Goal: Information Seeking & Learning: Learn about a topic

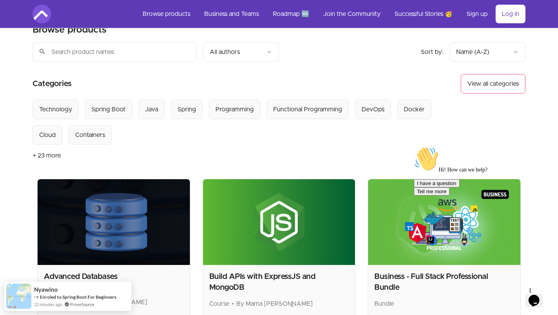
scroll to position [22, 0]
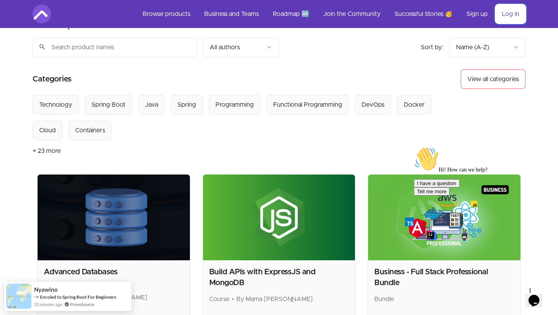
click at [505, 16] on link "Log in" at bounding box center [511, 14] width 30 height 19
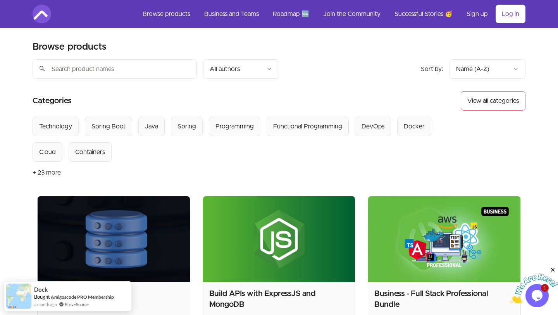
click at [129, 68] on input "search" at bounding box center [115, 68] width 164 height 19
paste input "Microservices and Distributed Systems"
type input "Microservices and Distributed Systems"
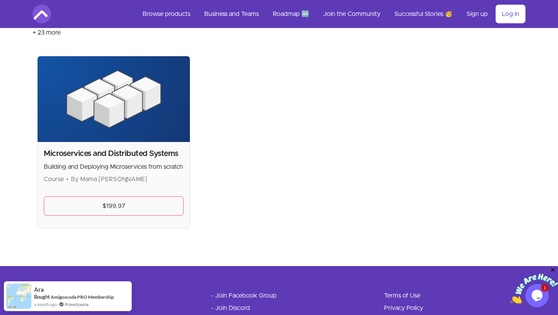
scroll to position [148, 0]
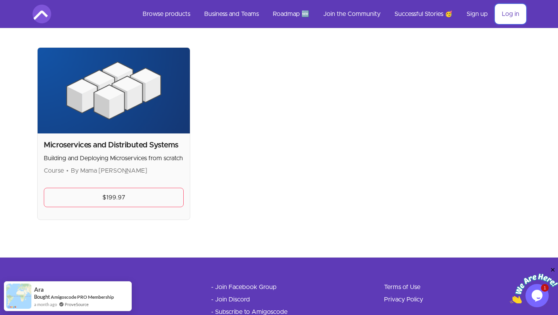
click at [508, 6] on link "Log in" at bounding box center [511, 14] width 30 height 19
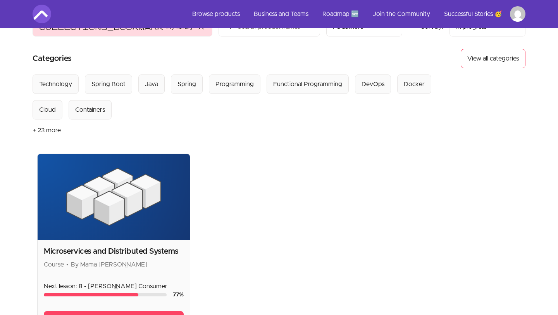
scroll to position [93, 0]
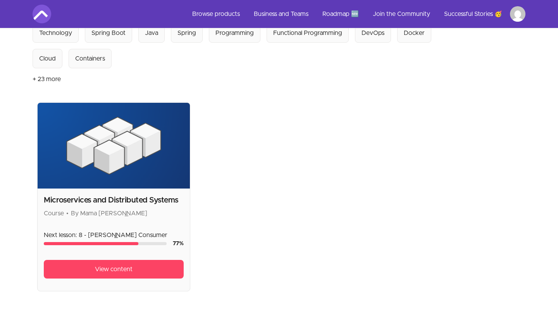
click at [122, 203] on h2 "Microservices and Distributed Systems" at bounding box center [114, 200] width 140 height 11
click at [116, 277] on link "View content" at bounding box center [114, 269] width 140 height 19
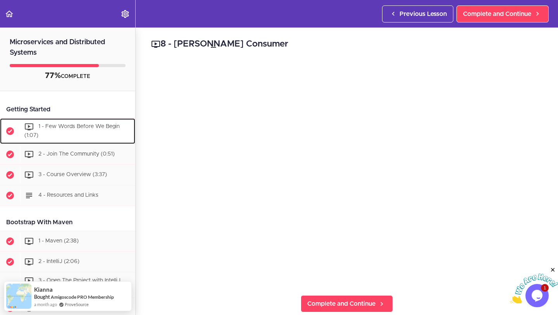
click at [75, 127] on span "1 - Few Words Before We Begin (1:07)" at bounding box center [71, 131] width 95 height 14
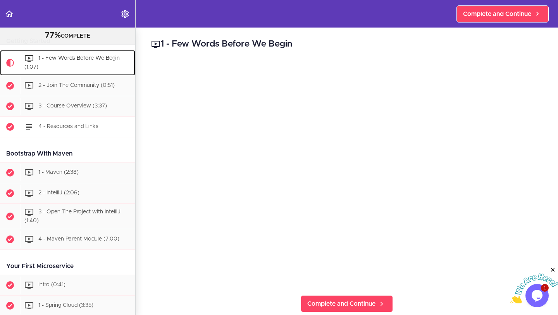
scroll to position [62, 0]
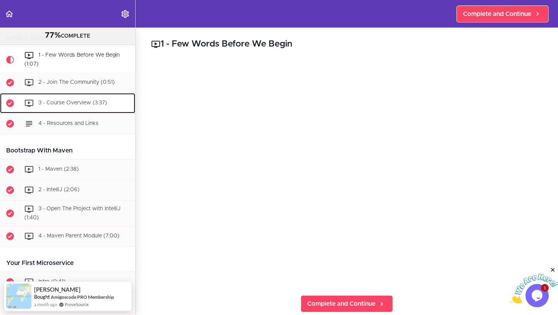
click at [86, 107] on div "3 - Course Overview (3:37)" at bounding box center [77, 103] width 115 height 17
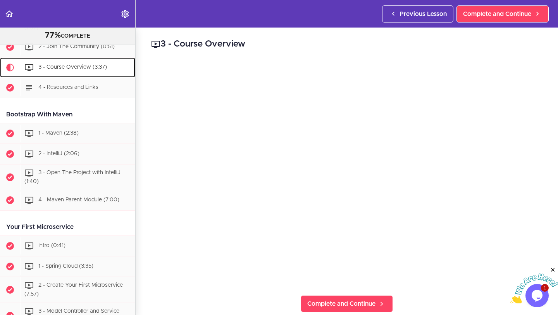
scroll to position [98, 0]
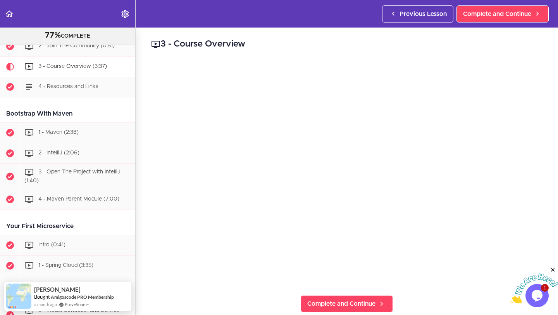
click at [555, 269] on icon "Close" at bounding box center [552, 269] width 7 height 7
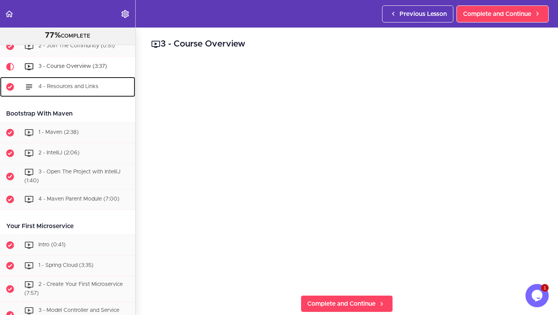
click at [68, 89] on div "4 - Resources and Links" at bounding box center [77, 86] width 115 height 17
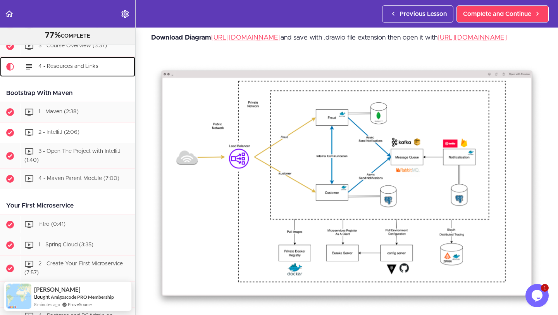
scroll to position [10, 0]
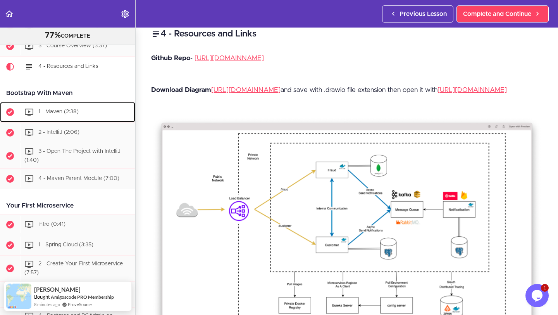
click at [62, 114] on span "1 - Maven (2:38)" at bounding box center [58, 111] width 40 height 5
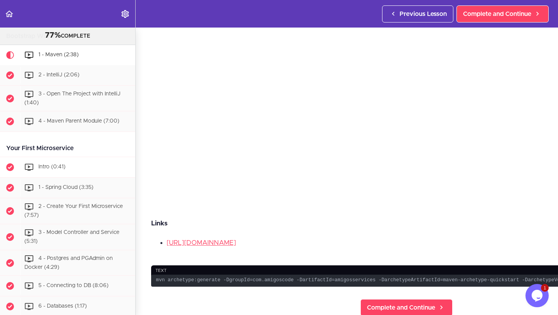
scroll to position [177, 0]
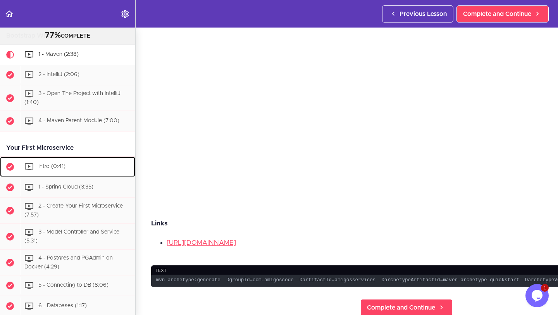
click at [74, 165] on div "Intro (0:41)" at bounding box center [77, 166] width 115 height 17
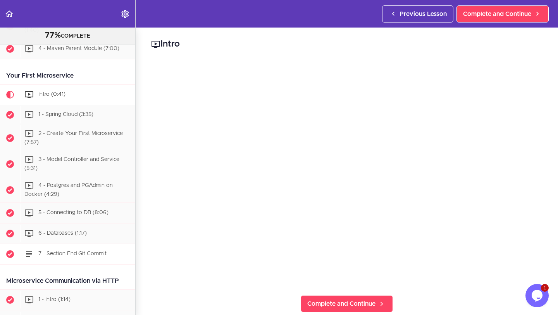
scroll to position [245, 0]
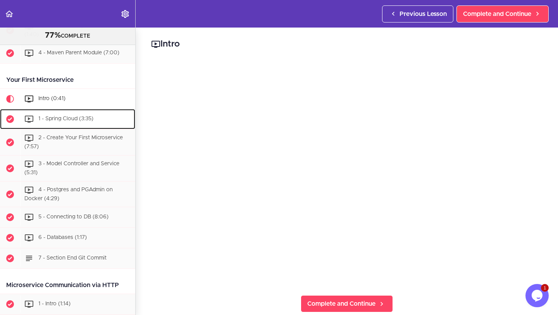
click at [89, 119] on span "1 - Spring Cloud (3:35)" at bounding box center [65, 118] width 55 height 5
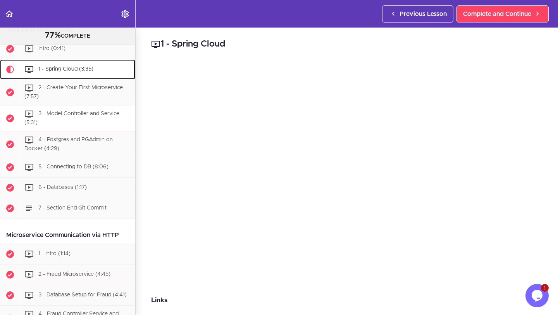
scroll to position [298, 0]
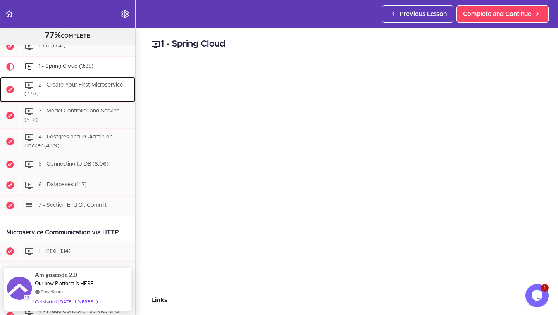
click at [107, 92] on div "2 - Create Your First Microservice (7:57)" at bounding box center [77, 90] width 115 height 26
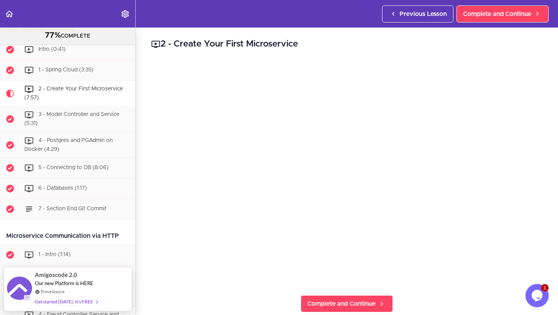
scroll to position [287, 0]
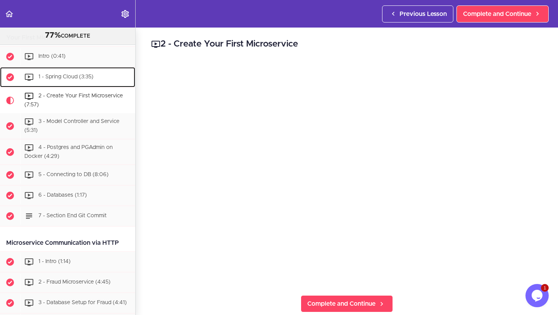
click at [83, 76] on span "1 - Spring Cloud (3:35)" at bounding box center [65, 76] width 55 height 5
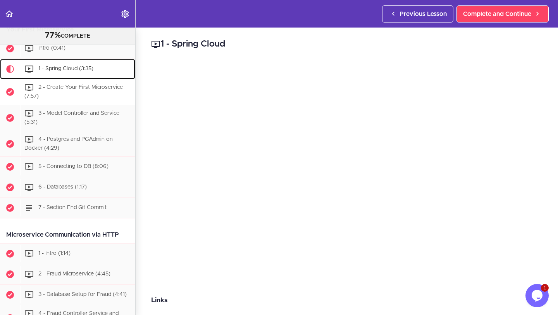
scroll to position [298, 0]
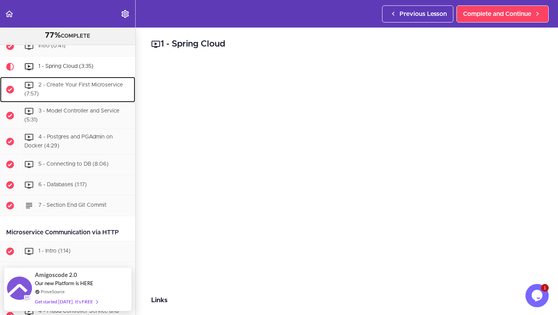
click at [84, 83] on span "2 - Create Your First Microservice (7:57)" at bounding box center [73, 90] width 98 height 14
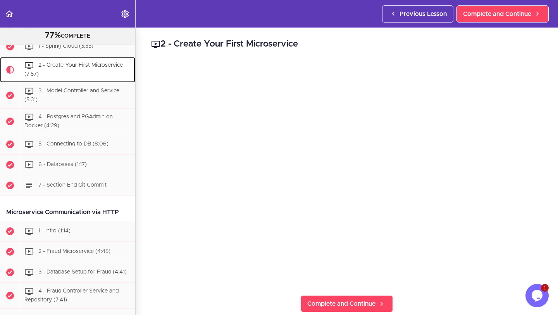
scroll to position [318, 0]
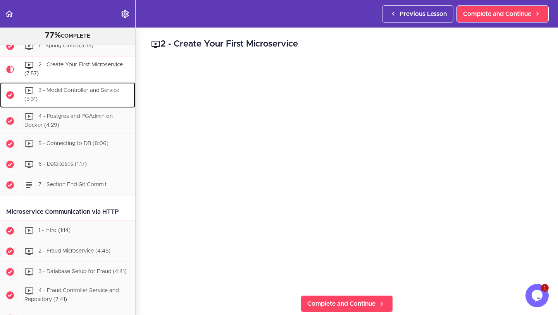
click at [67, 98] on div "3 - Model Controller and Service (5:31)" at bounding box center [77, 95] width 115 height 26
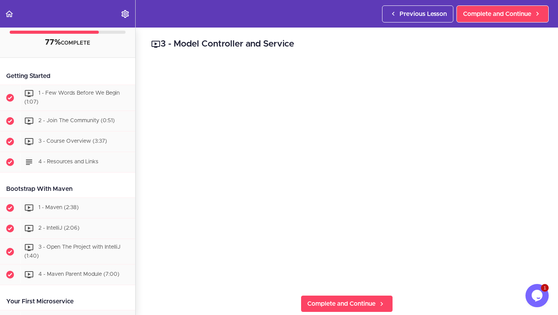
scroll to position [29, 0]
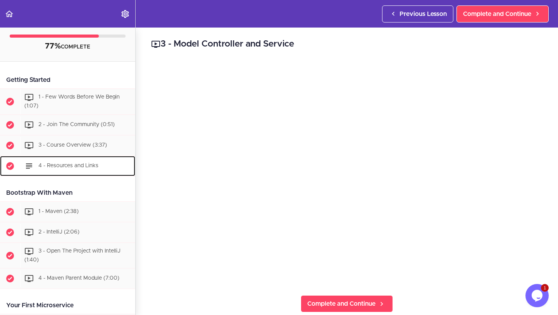
click at [88, 164] on span "4 - Resources and Links" at bounding box center [68, 165] width 60 height 5
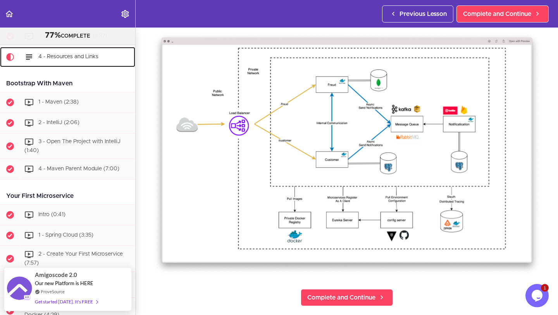
scroll to position [97, 0]
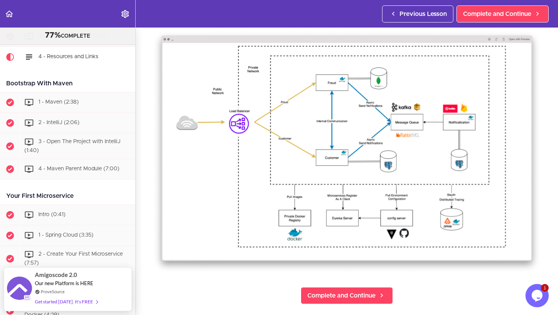
click at [330, 175] on img at bounding box center [346, 152] width 391 height 246
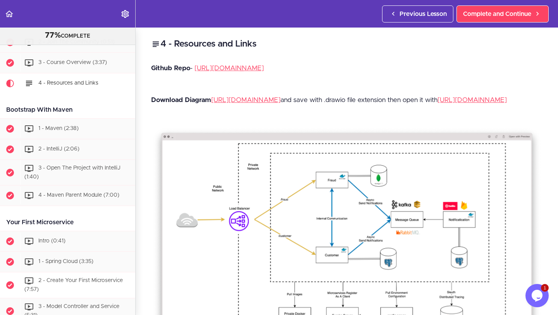
scroll to position [160, 0]
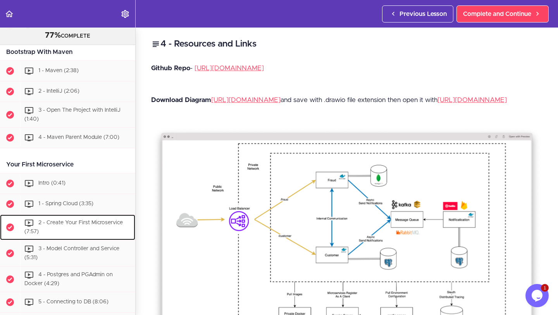
click at [81, 230] on div "2 - Create Your First Microservice (7:57)" at bounding box center [77, 227] width 115 height 26
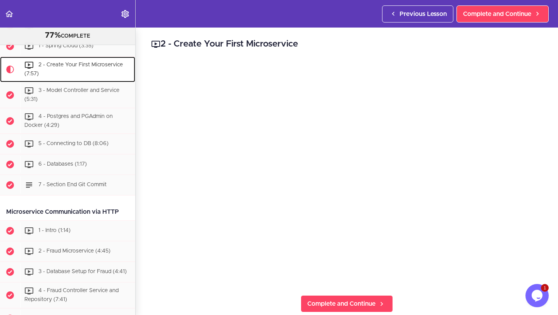
scroll to position [318, 0]
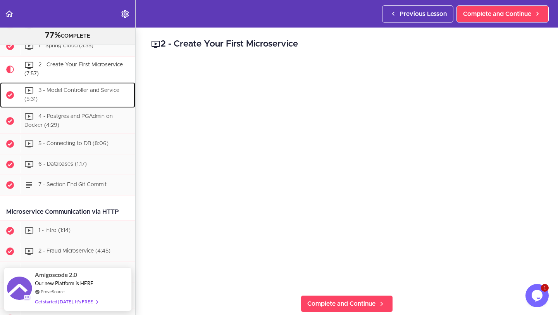
click at [80, 89] on span "3 - Model Controller and Service (5:31)" at bounding box center [71, 95] width 95 height 14
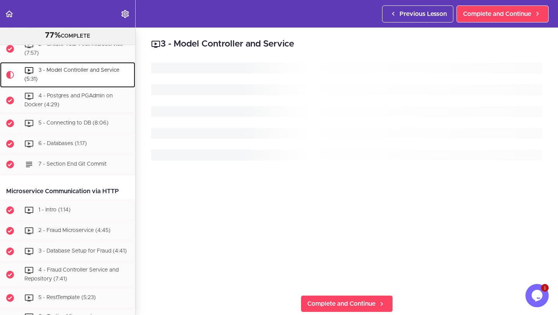
scroll to position [344, 0]
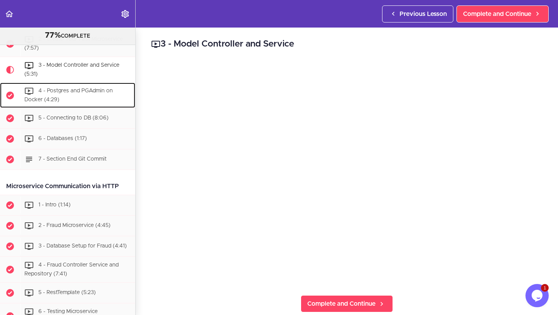
click at [78, 90] on span "4 - Postgres and PGAdmin on Docker (4:29)" at bounding box center [68, 95] width 88 height 14
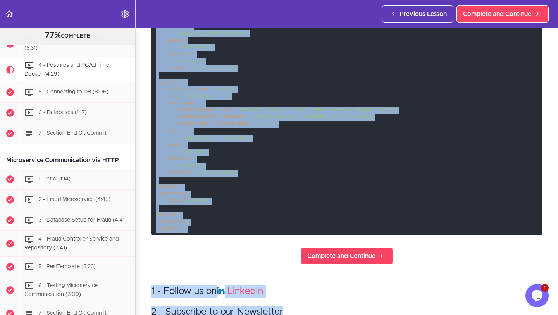
scroll to position [375, 0]
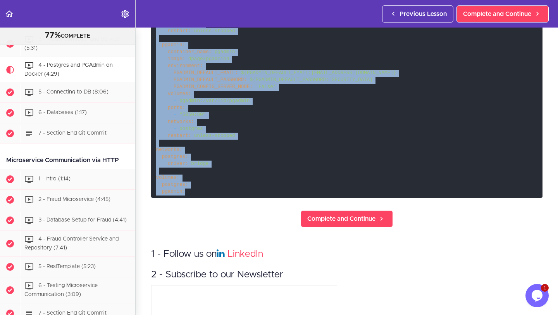
drag, startPoint x: 156, startPoint y: 86, endPoint x: 237, endPoint y: 196, distance: 136.7
click at [237, 196] on code "services: postgres: container_name: postgres image: postgres environment: POSTG…" at bounding box center [346, 63] width 391 height 270
copy code "services: postgres: container_name: postgres image: postgres environment: POSTG…"
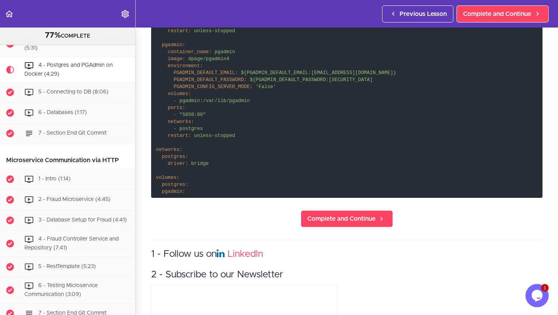
click at [328, 176] on code "services: postgres: container_name: postgres image: postgres environment: POSTG…" at bounding box center [346, 63] width 391 height 270
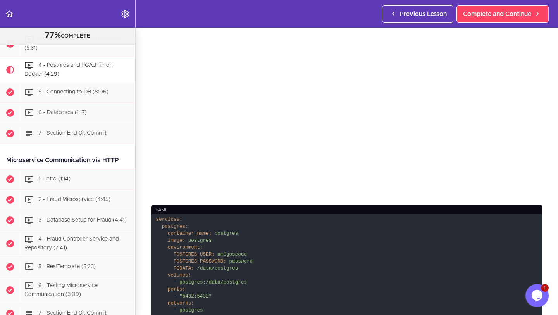
scroll to position [0, 0]
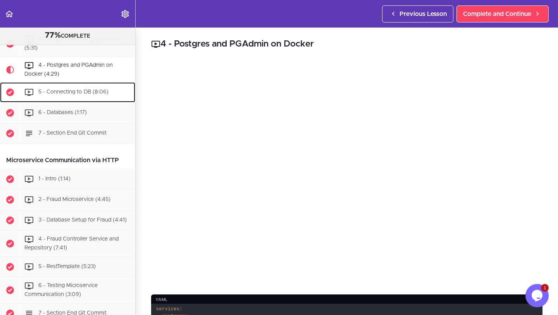
click at [81, 90] on span "5 - Connecting to DB (8:06)" at bounding box center [73, 92] width 70 height 5
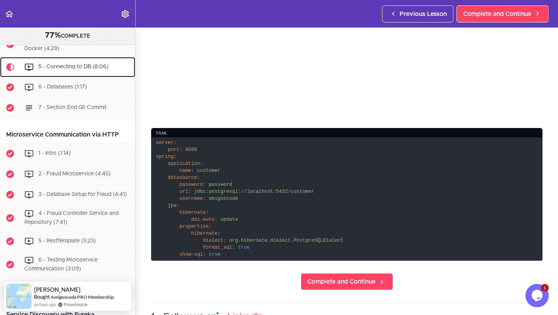
scroll to position [211, 0]
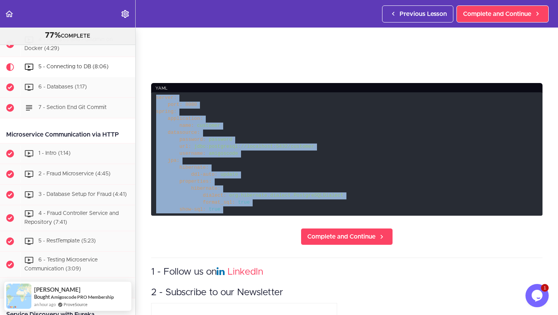
drag, startPoint x: 156, startPoint y: 100, endPoint x: 260, endPoint y: 228, distance: 165.0
click at [260, 228] on section "Microservices and Distributed Systems 77% COMPLETE Getting Started 1 - Few Word…" at bounding box center [279, 171] width 558 height 287
copy div "server: port: 8080 spring: application: name: customer datasource: password: pa…"
